Goal: Obtain resource: Download file/media

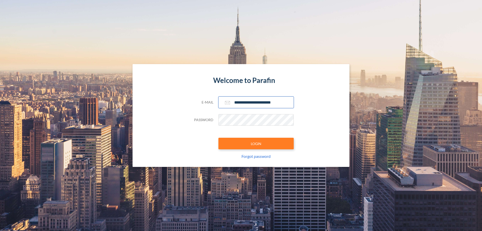
type input "**********"
click at [256, 143] on button "LOGIN" at bounding box center [255, 144] width 75 height 12
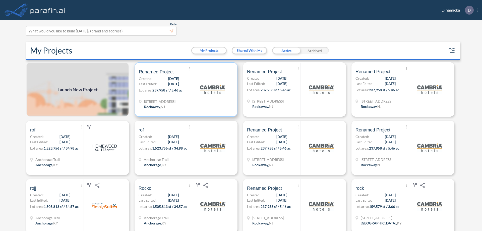
scroll to position [1, 0]
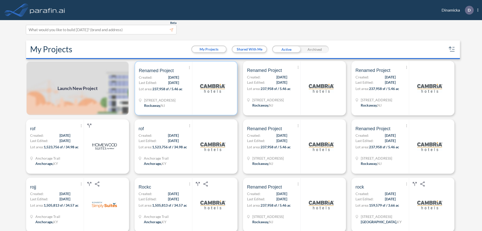
click at [185, 88] on p "Lot area: 237,958 sf / 5.46 ac" at bounding box center [165, 89] width 53 height 7
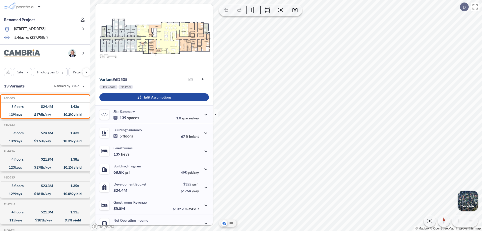
scroll to position [25, 0]
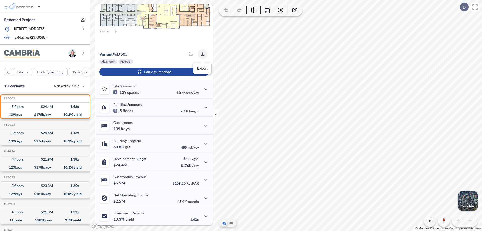
click at [201, 54] on icon "button" at bounding box center [202, 53] width 3 height 3
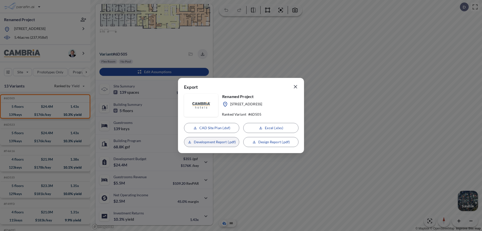
click at [212, 142] on p "Development Report (.pdf)" at bounding box center [215, 141] width 42 height 5
